Goal: Task Accomplishment & Management: Use online tool/utility

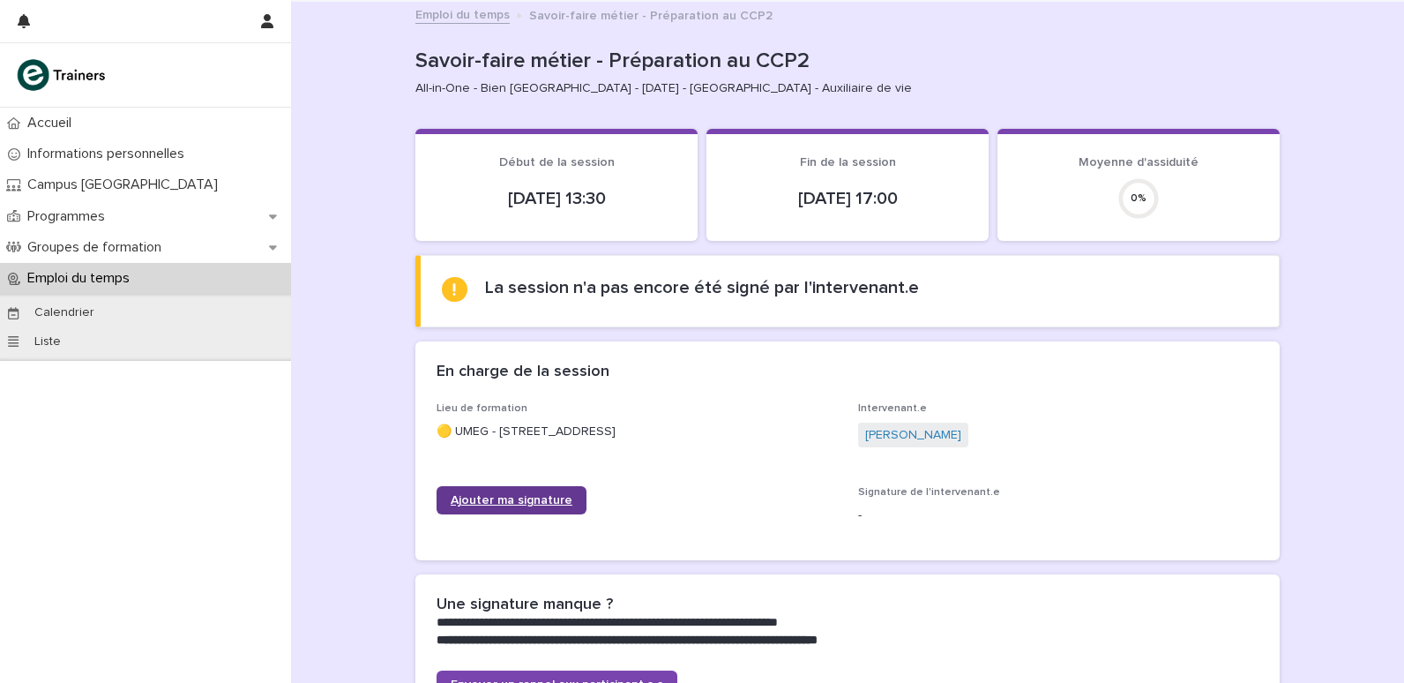
click at [546, 512] on link "Ajouter ma signature" at bounding box center [512, 500] width 150 height 28
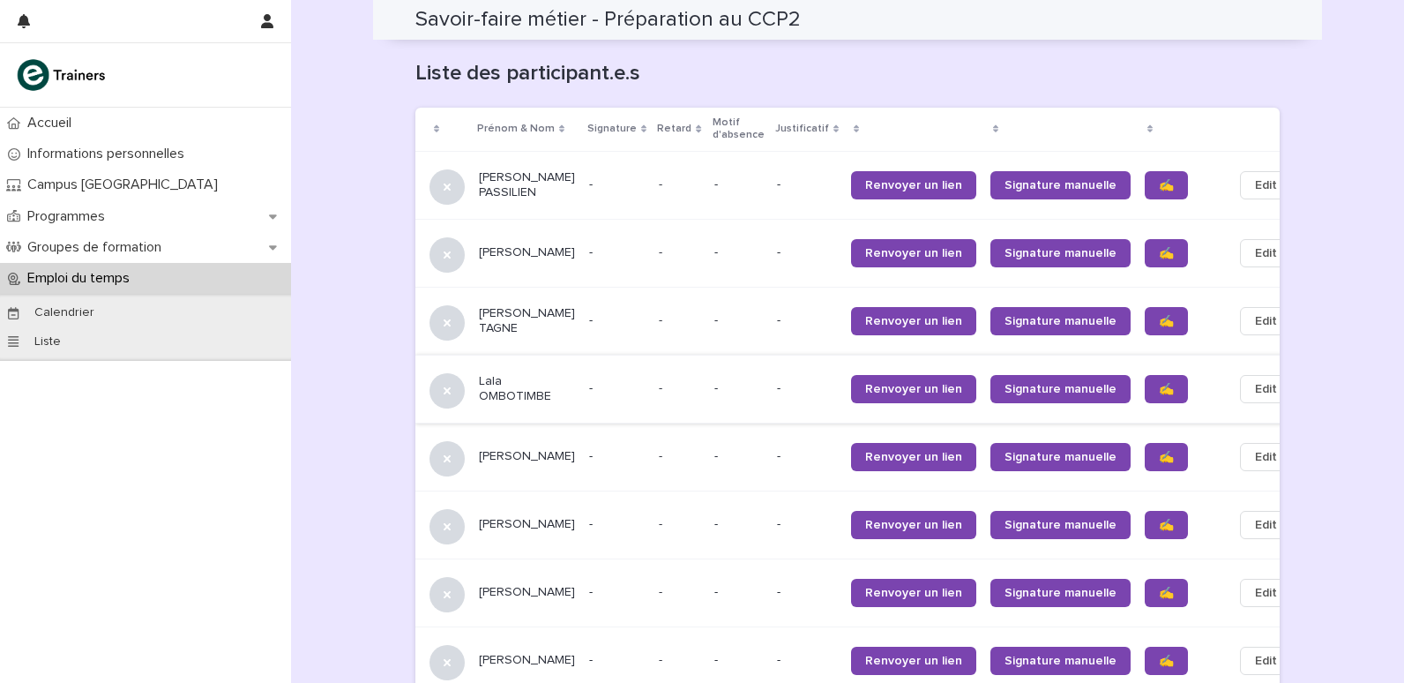
scroll to position [1151, 0]
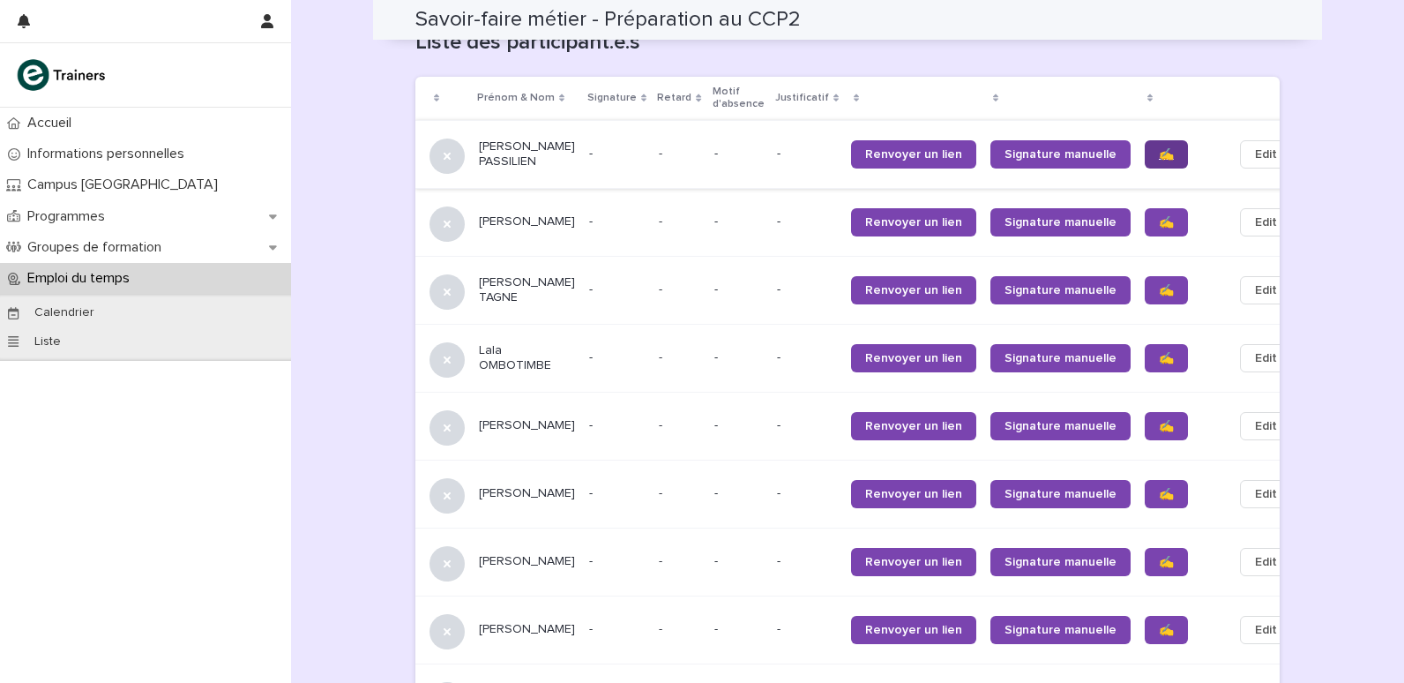
click at [1159, 148] on span "✍️" at bounding box center [1166, 154] width 15 height 12
click at [1159, 216] on span "✍️" at bounding box center [1166, 222] width 15 height 12
click at [1159, 284] on span "✍️" at bounding box center [1166, 290] width 15 height 12
click at [1159, 352] on span "✍️" at bounding box center [1166, 358] width 15 height 12
click at [1159, 423] on span "✍️" at bounding box center [1166, 426] width 15 height 12
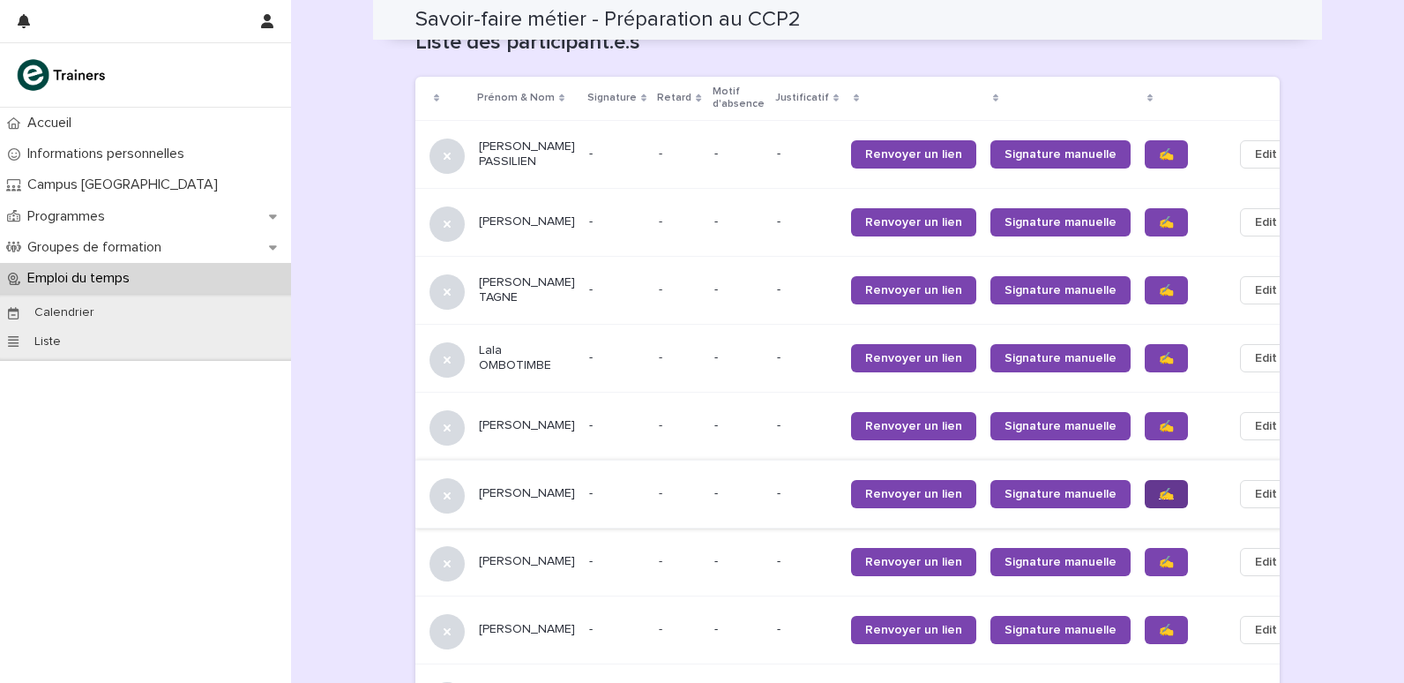
click at [1159, 500] on span "✍️" at bounding box center [1166, 494] width 15 height 12
click at [1159, 568] on span "✍️" at bounding box center [1166, 562] width 15 height 12
click at [1159, 636] on span "✍️" at bounding box center [1166, 630] width 15 height 12
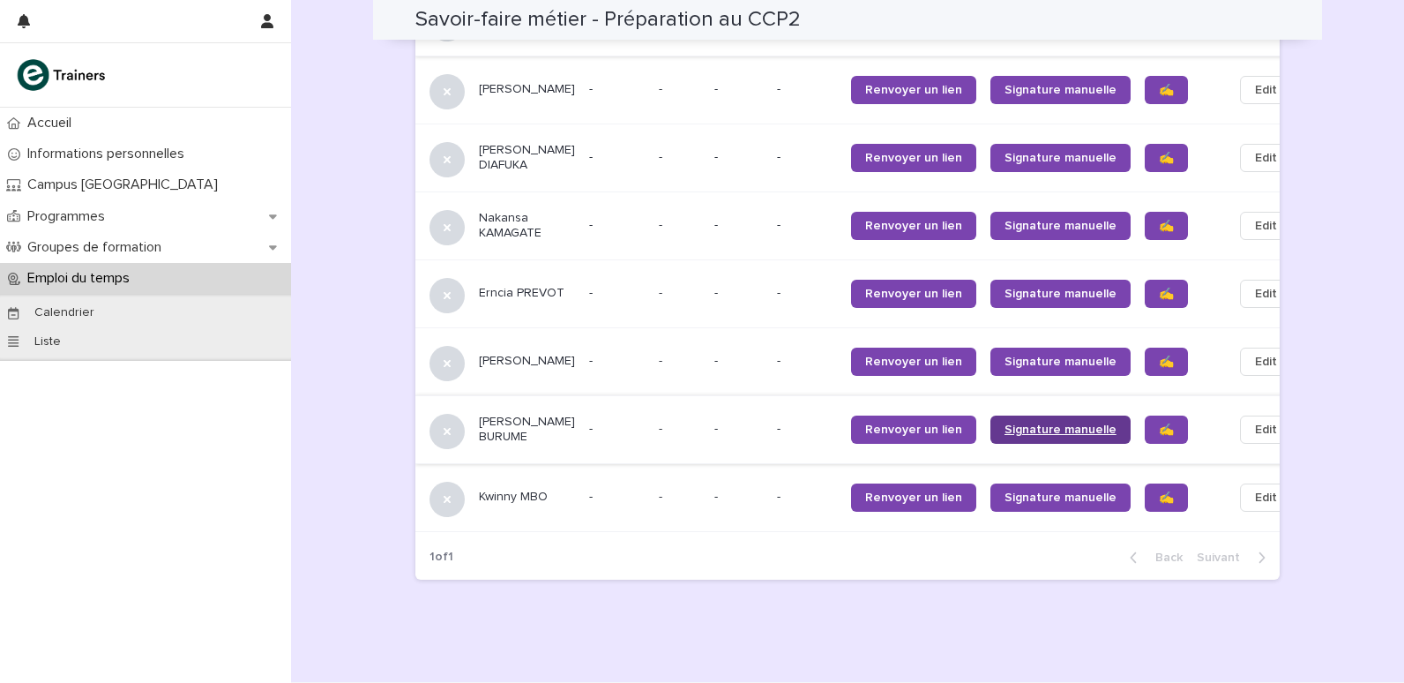
scroll to position [1769, 0]
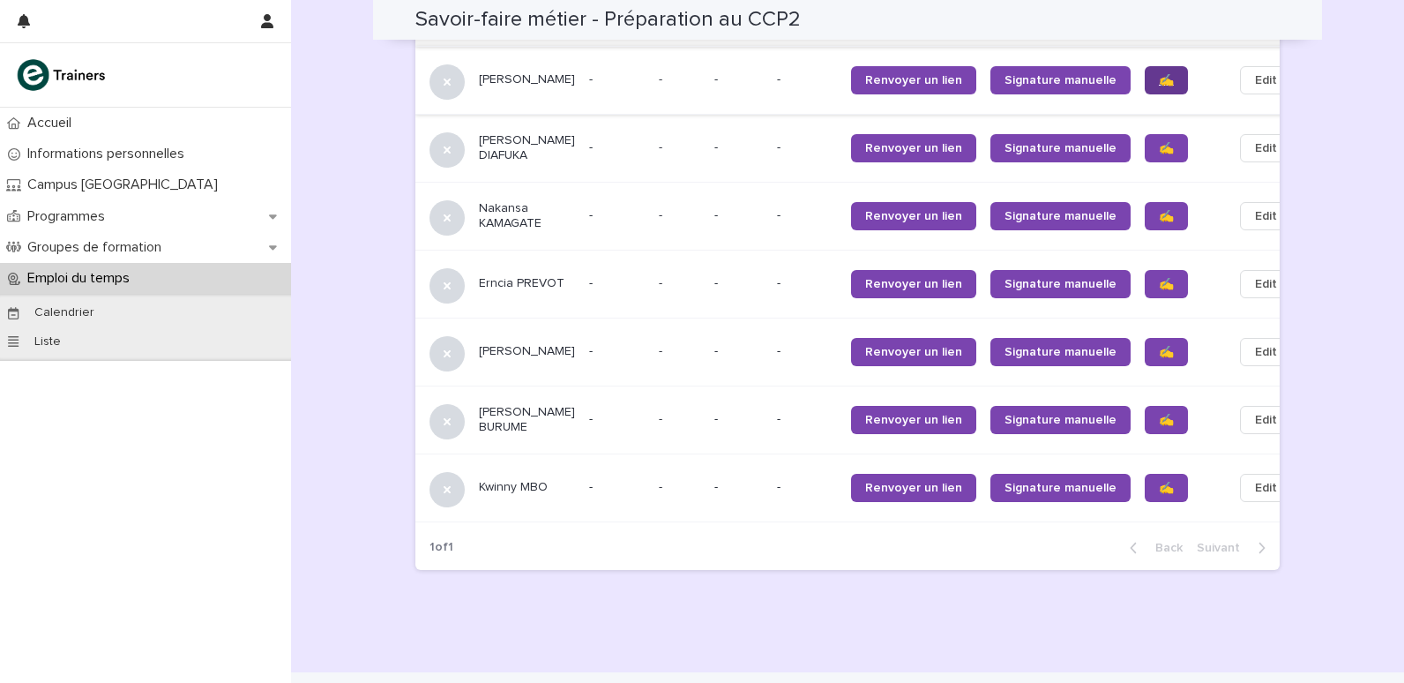
click at [1159, 86] on span "✍️" at bounding box center [1166, 80] width 15 height 12
click at [1159, 154] on span "✍️" at bounding box center [1166, 148] width 15 height 12
click at [1159, 222] on span "✍️" at bounding box center [1166, 216] width 15 height 12
click at [1159, 290] on span "✍️" at bounding box center [1166, 284] width 15 height 12
click at [1159, 358] on span "✍️" at bounding box center [1166, 352] width 15 height 12
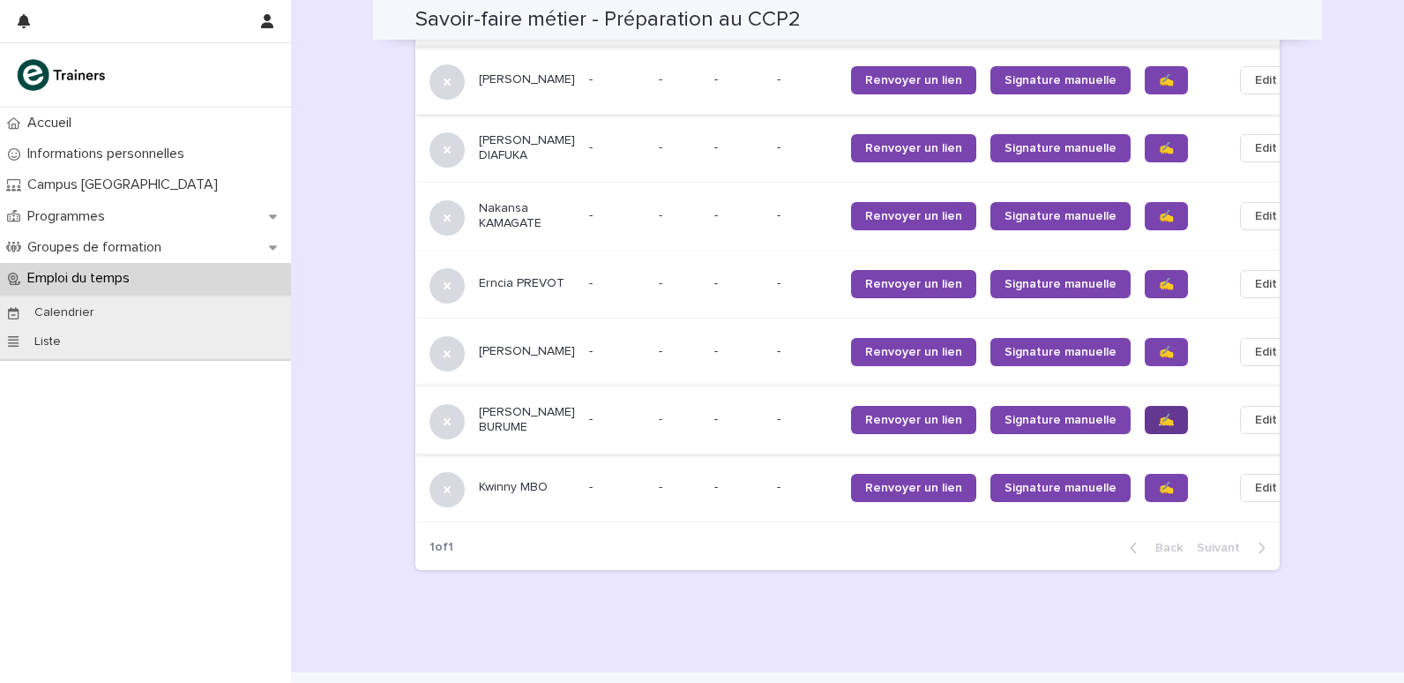
click at [1159, 426] on span "✍️" at bounding box center [1166, 420] width 15 height 12
click at [1145, 502] on link "✍️" at bounding box center [1166, 488] width 43 height 28
